Goal: Information Seeking & Learning: Understand process/instructions

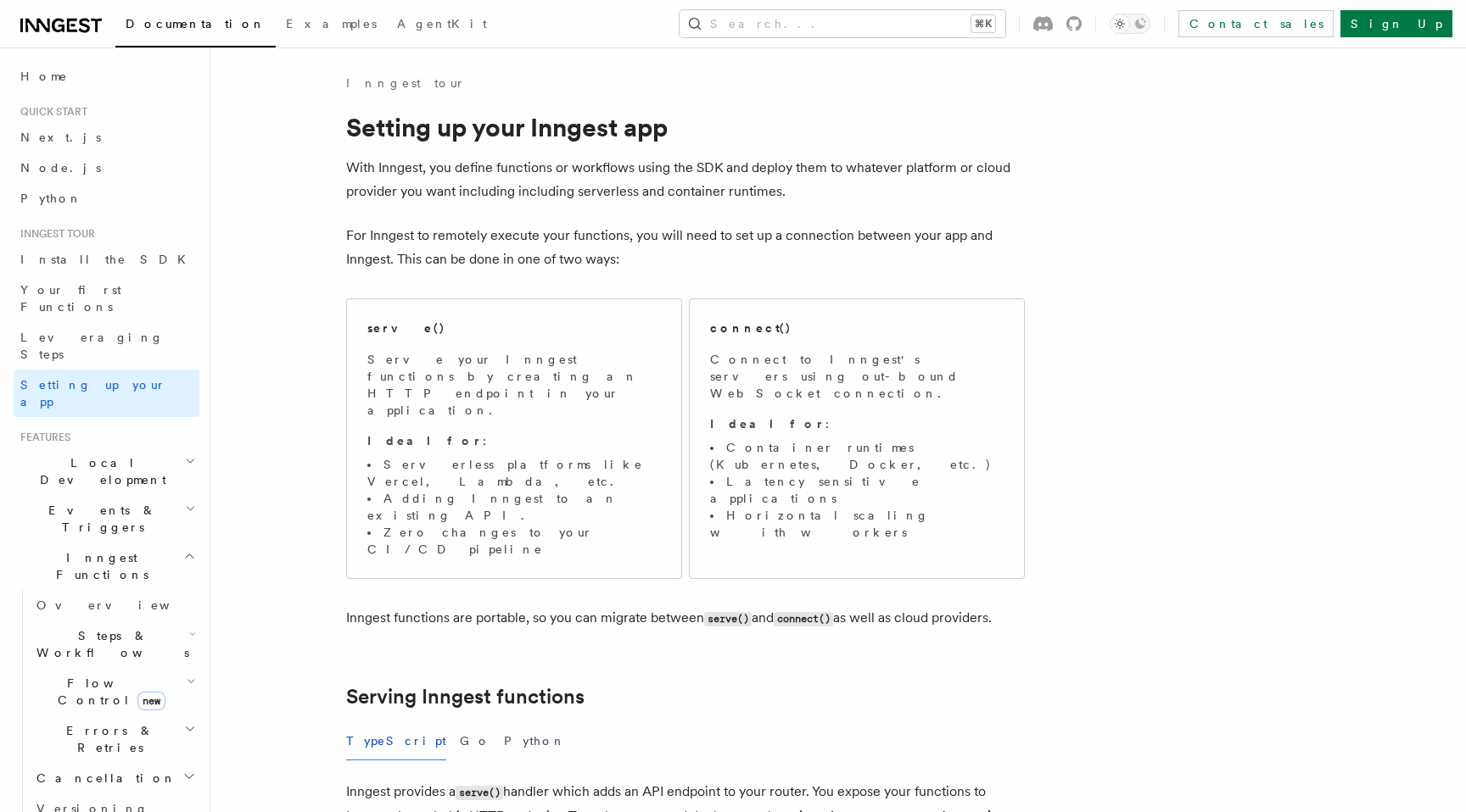
scroll to position [1, 0]
click at [513, 432] on p "Ideal for :" at bounding box center [514, 439] width 293 height 17
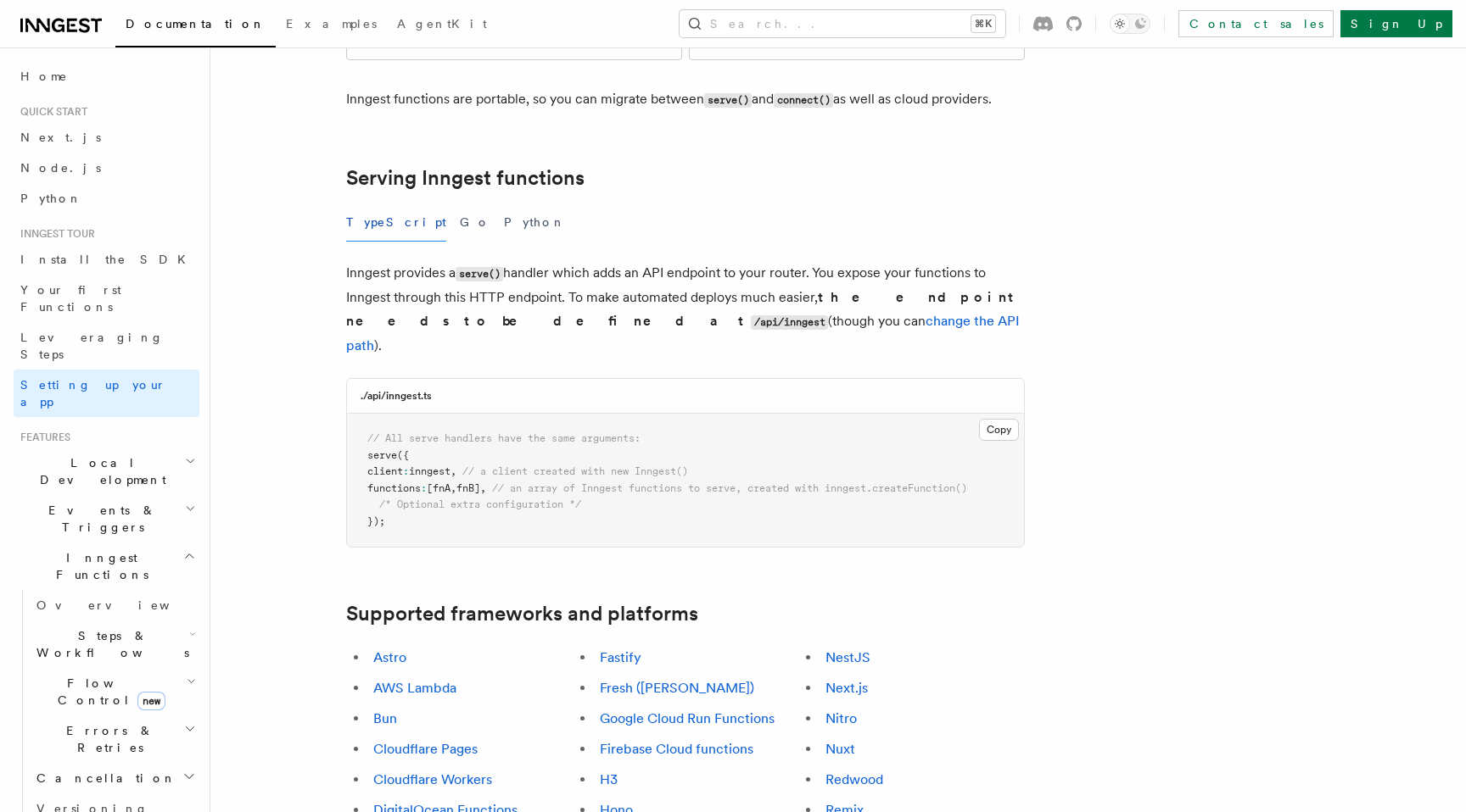
scroll to position [507, 0]
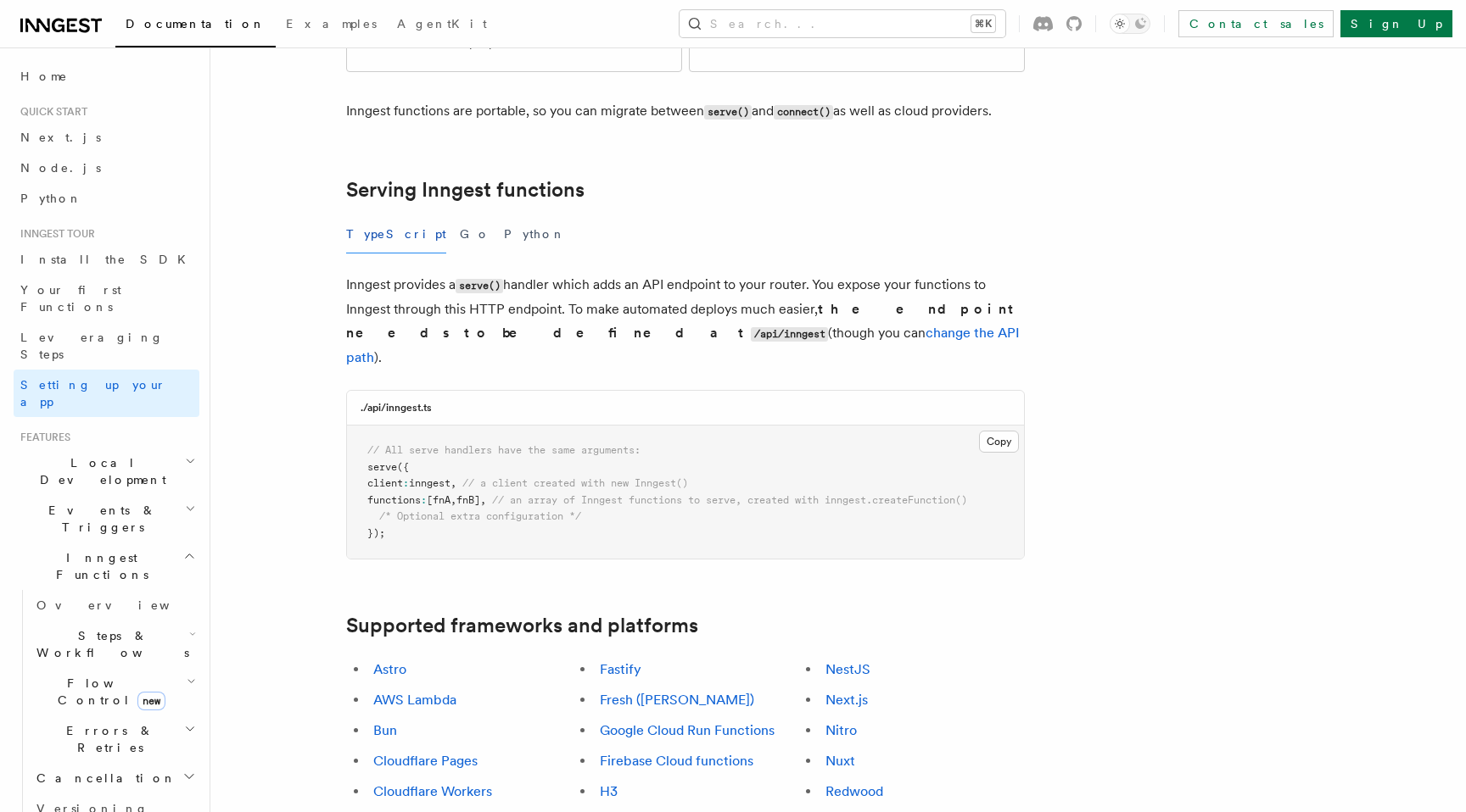
click at [385, 461] on span "serve" at bounding box center [382, 467] width 29 height 12
copy span "serve"
click at [771, 391] on div "./api/inngest.ts" at bounding box center [685, 408] width 676 height 34
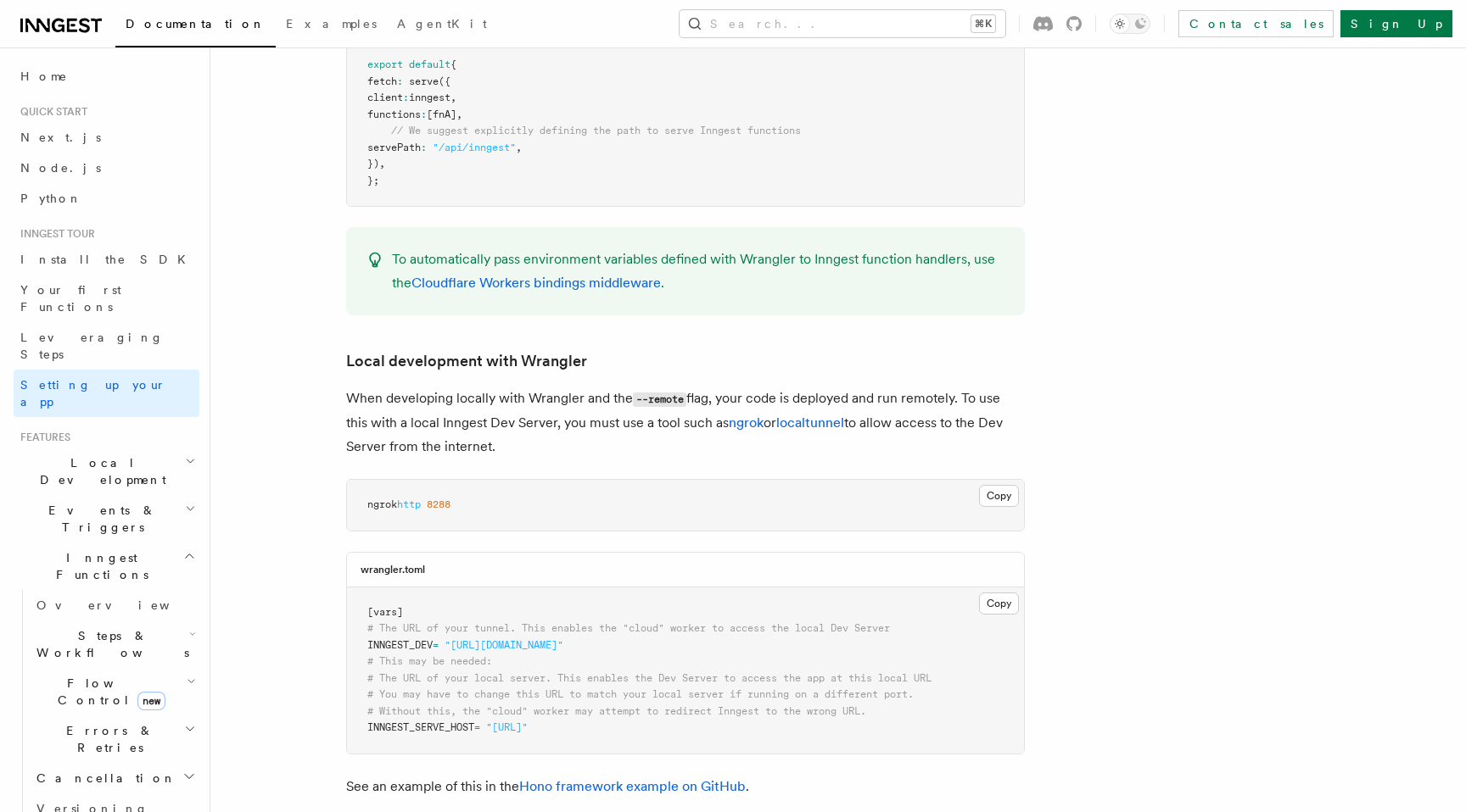
scroll to position [619, 0]
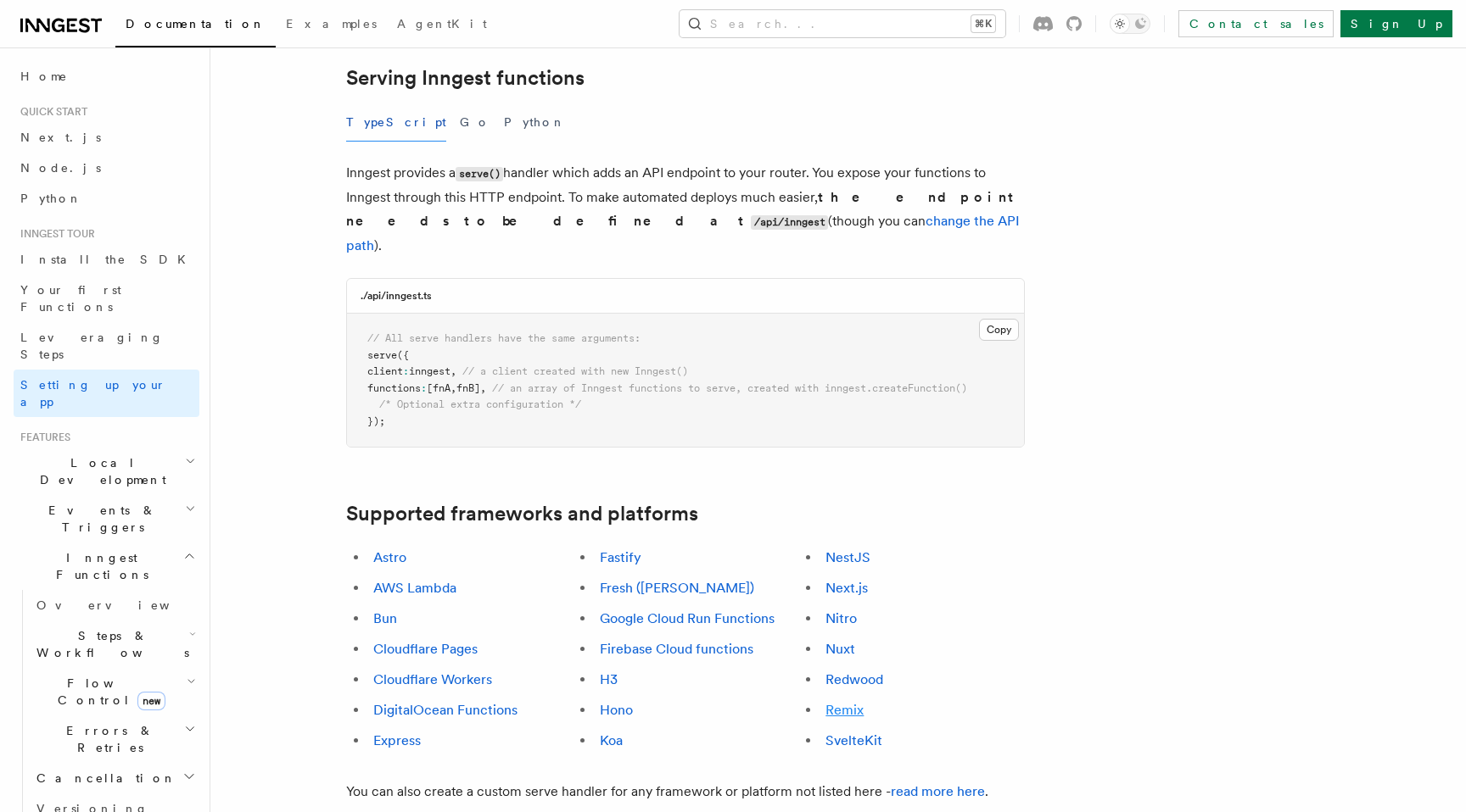
click at [849, 702] on link "Remix" at bounding box center [844, 710] width 38 height 16
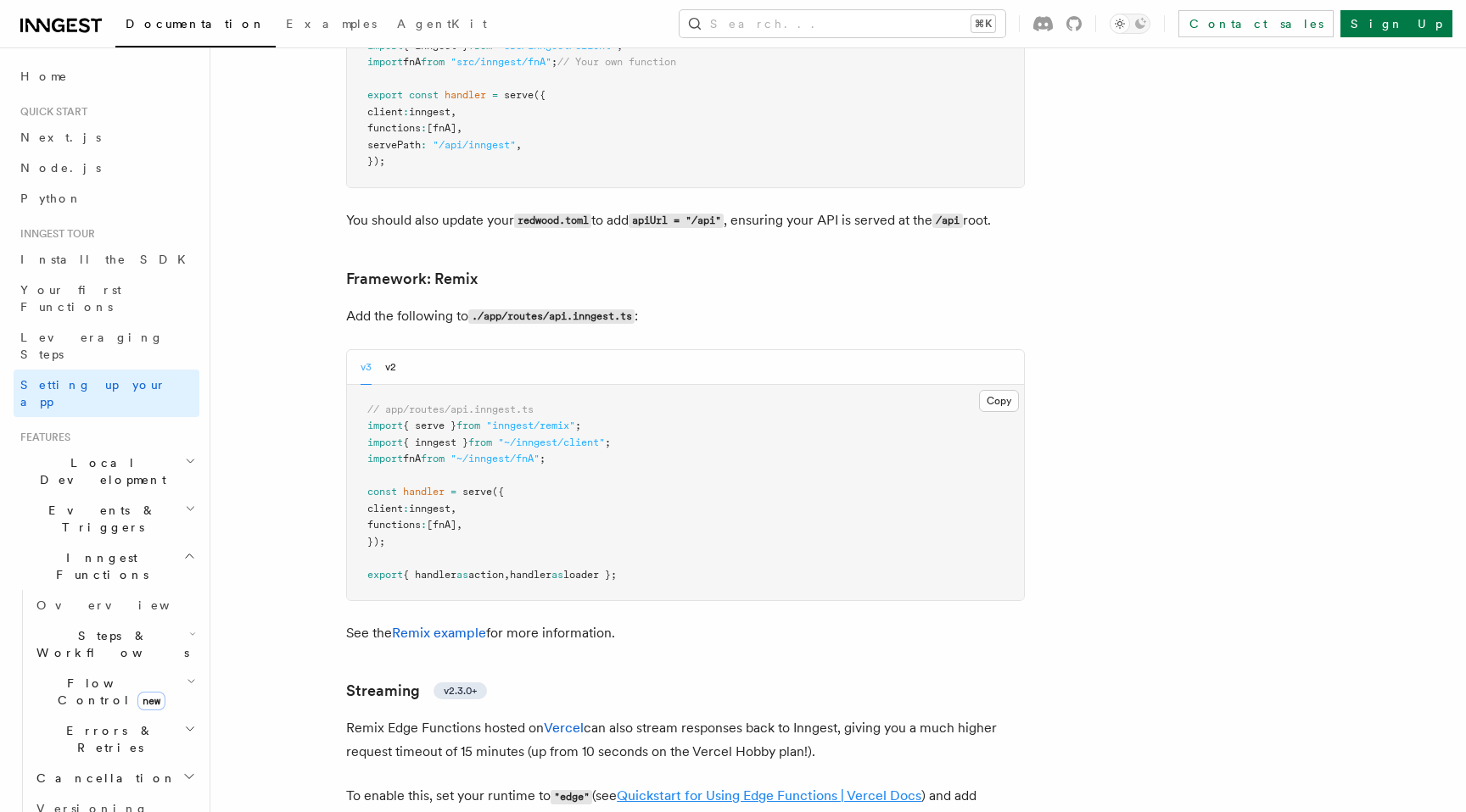
scroll to position [12376, 0]
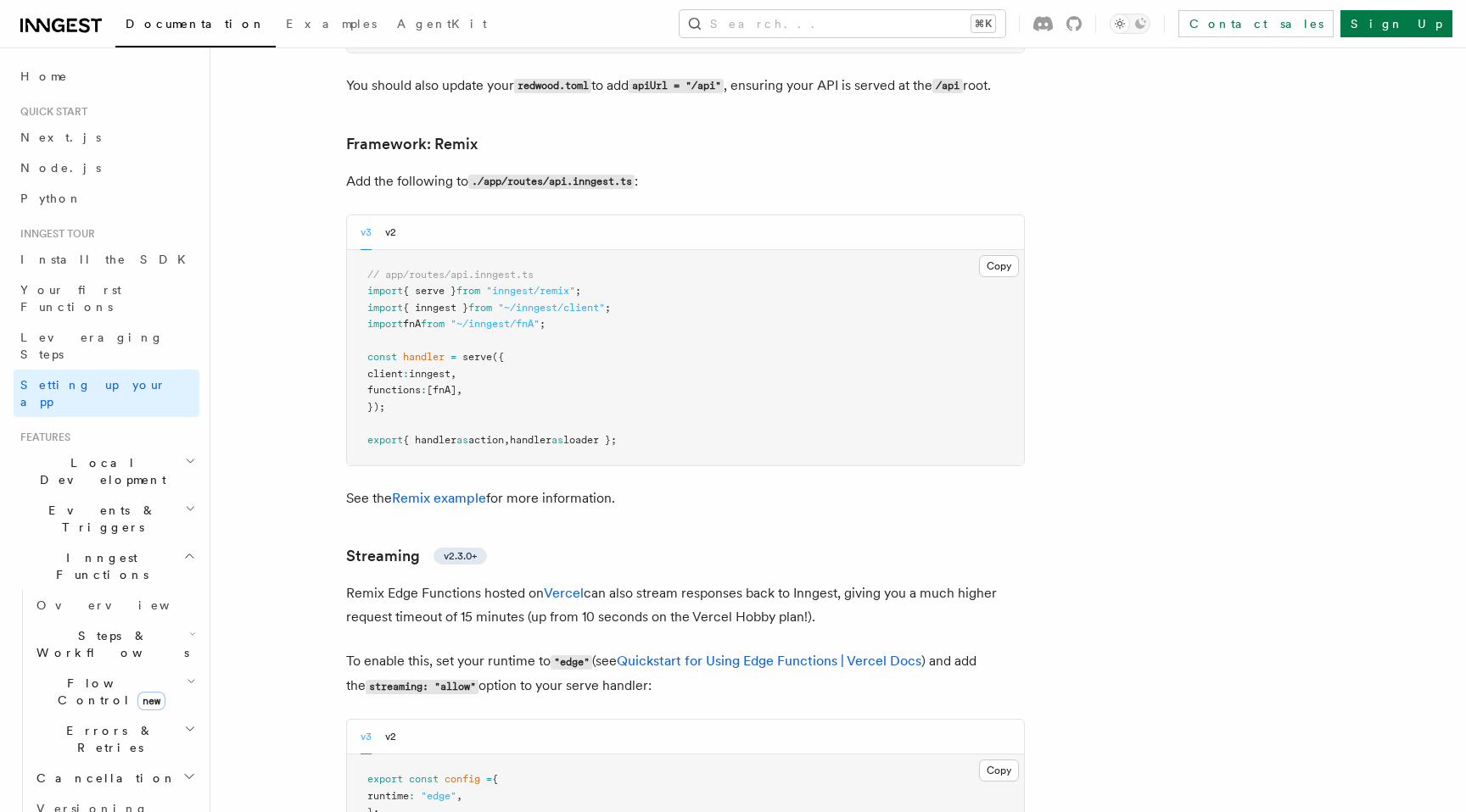
drag, startPoint x: 686, startPoint y: 391, endPoint x: 367, endPoint y: 393, distance: 319.0
click at [367, 393] on pre "// app/routes/api.inngest.ts import { serve } from "inngest/remix" ; import { i…" at bounding box center [685, 358] width 676 height 216
copy span "export { handler as action , handler as loader };"
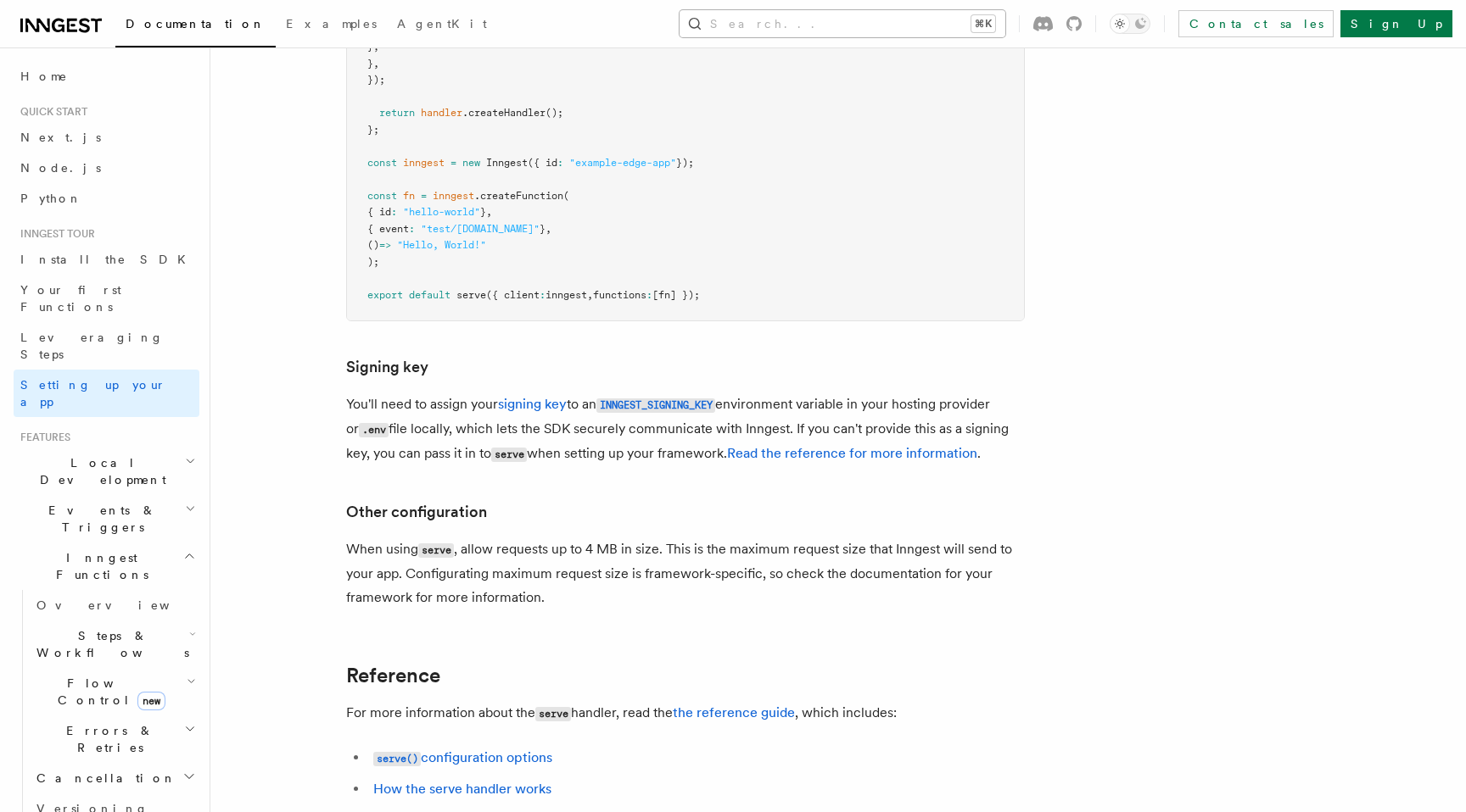
scroll to position [619, 0]
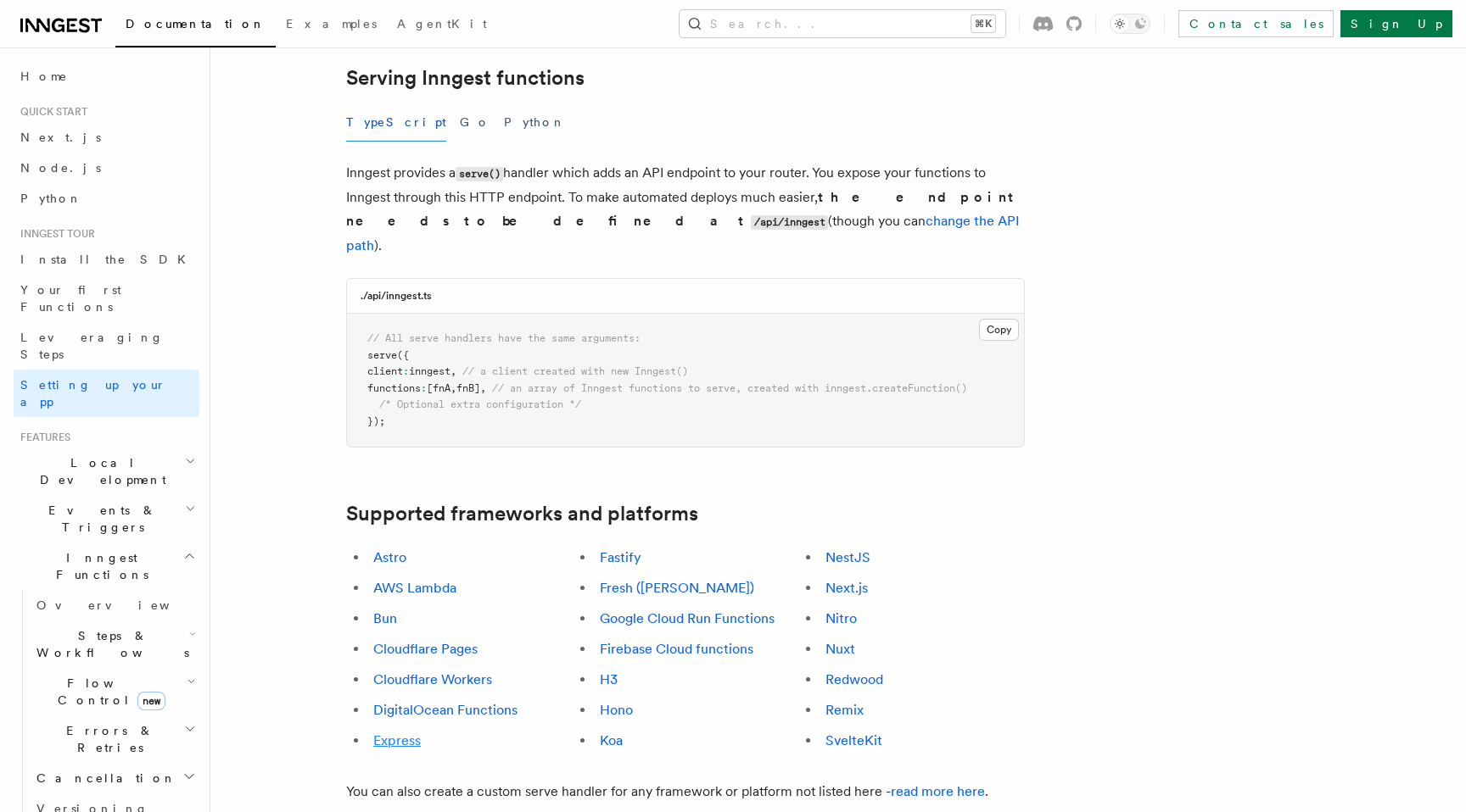
click at [402, 732] on link "Express" at bounding box center [397, 740] width 47 height 16
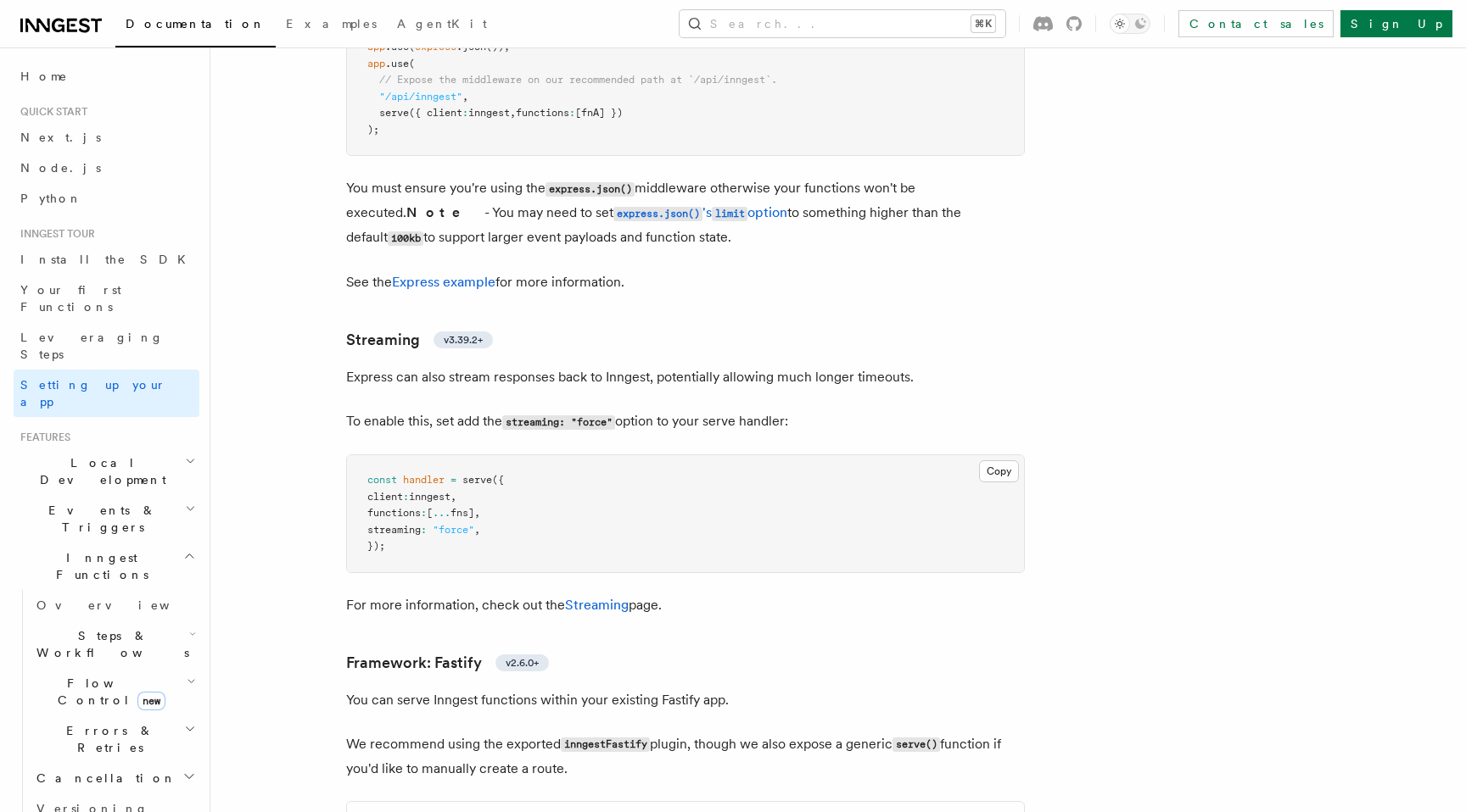
scroll to position [4717, 0]
